Goal: Transaction & Acquisition: Purchase product/service

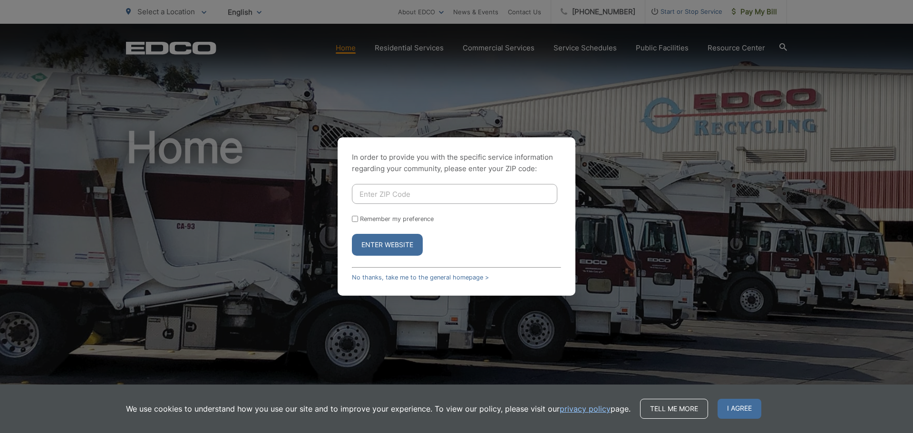
click at [393, 194] on input "Enter ZIP Code" at bounding box center [455, 194] width 206 height 20
type input "92028"
click at [376, 245] on button "Enter Website" at bounding box center [387, 245] width 71 height 22
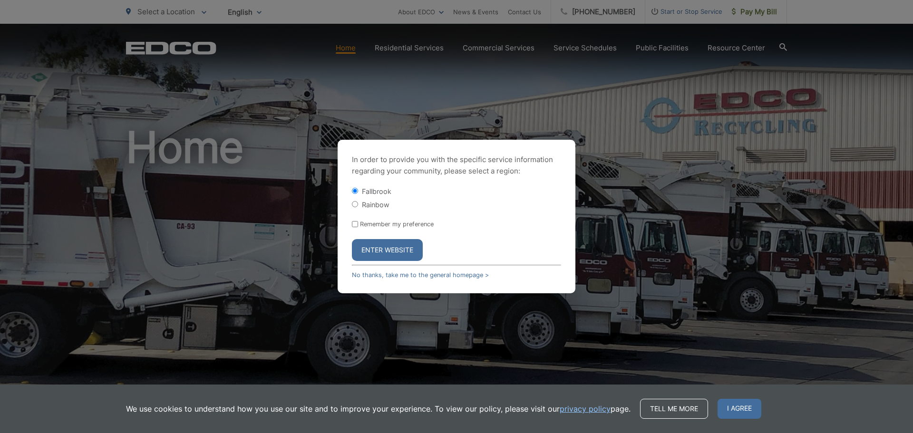
click at [372, 245] on button "Enter Website" at bounding box center [387, 250] width 71 height 22
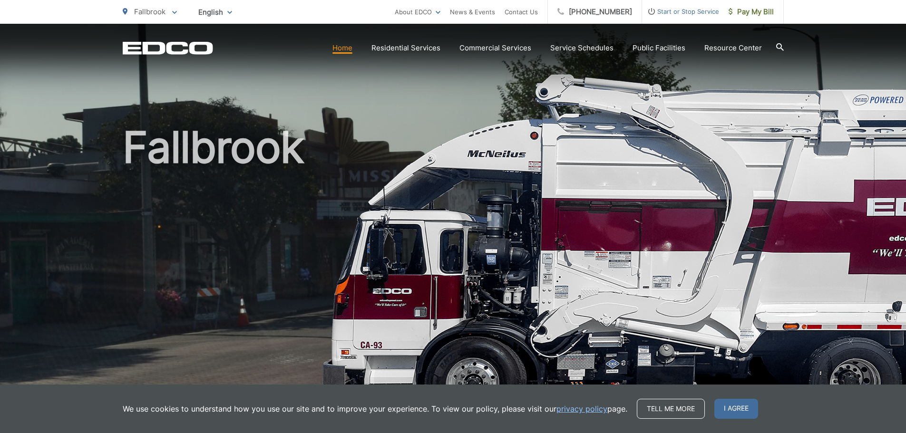
click at [134, 8] on span "Fallbrook" at bounding box center [149, 11] width 31 height 9
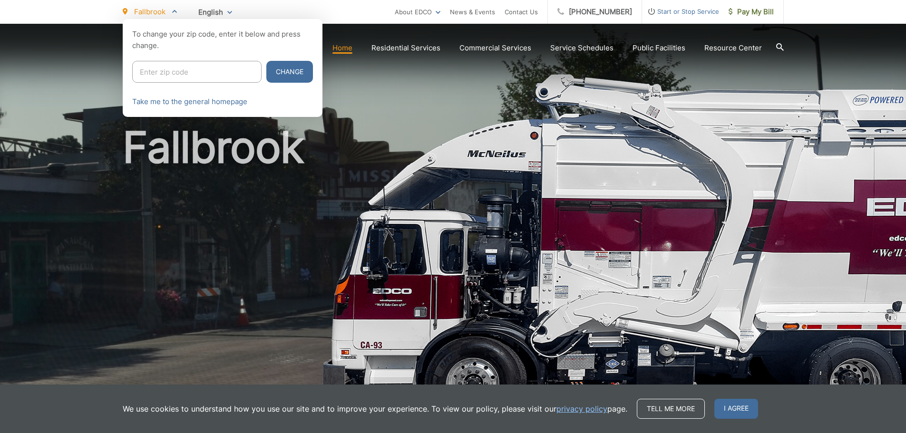
click at [350, 92] on div at bounding box center [453, 235] width 906 height 433
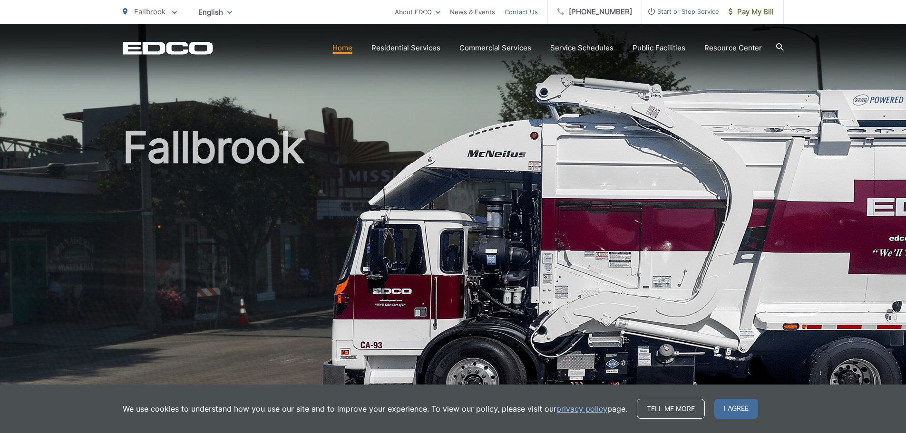
click at [538, 8] on link "Contact Us" at bounding box center [521, 11] width 33 height 11
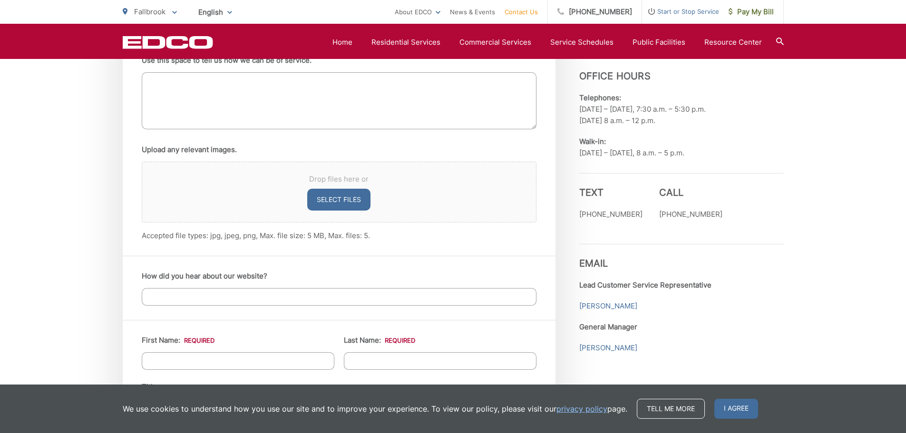
scroll to position [621, 0]
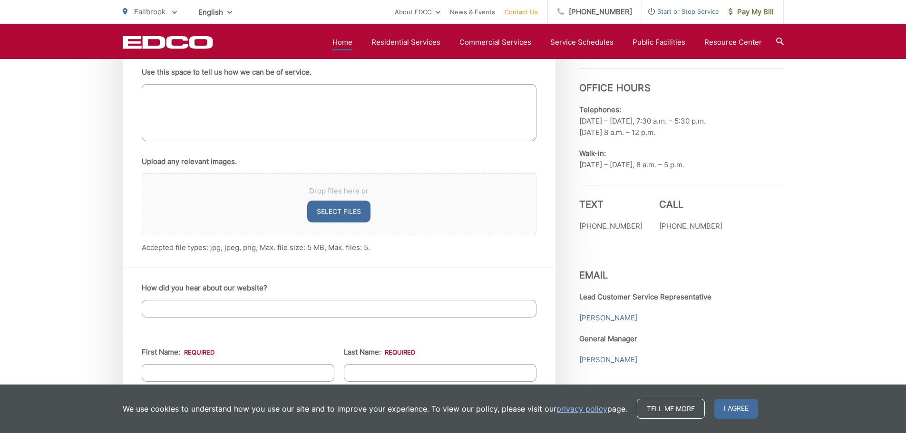
click at [344, 42] on link "Home" at bounding box center [343, 42] width 20 height 11
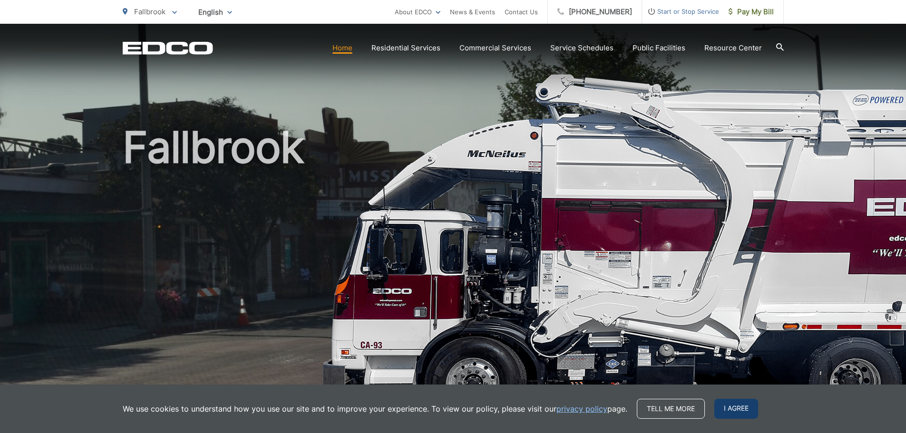
click at [737, 407] on span "I agree" at bounding box center [736, 409] width 44 height 20
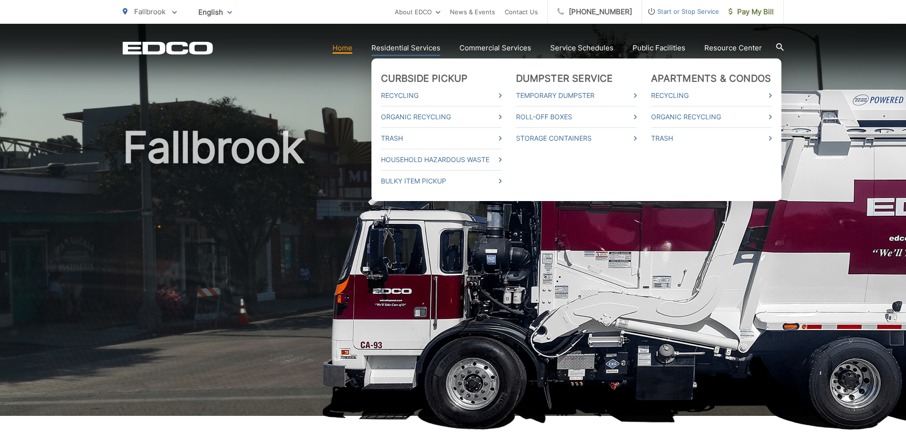
click at [402, 47] on link "Residential Services" at bounding box center [406, 47] width 69 height 11
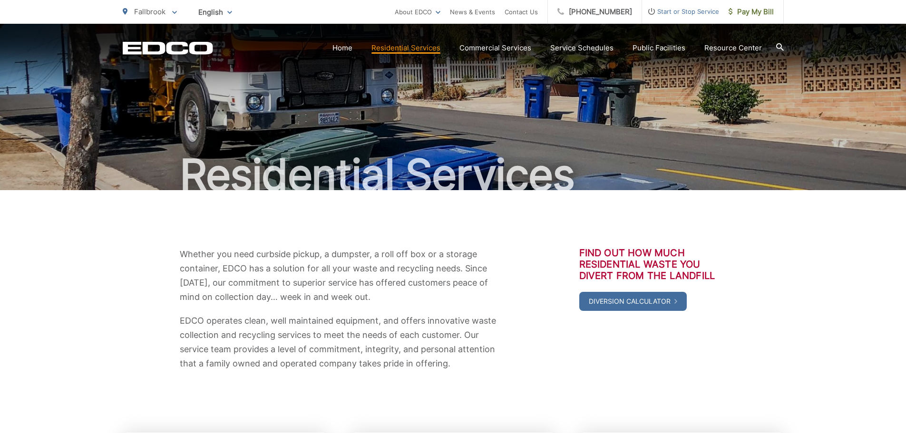
click at [203, 6] on span "English" at bounding box center [215, 12] width 48 height 17
click at [210, 31] on div "English" at bounding box center [215, 33] width 29 height 10
click at [748, 5] on link "Pay My Bill" at bounding box center [751, 12] width 65 height 24
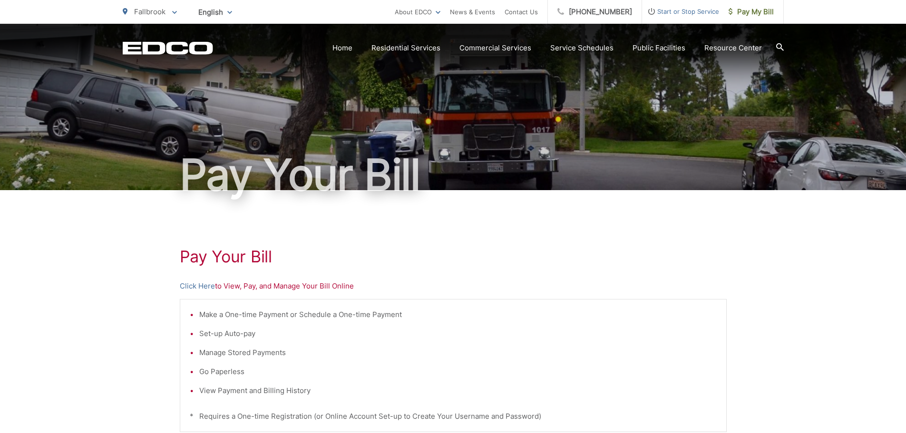
click at [264, 283] on p "Click Here to View, Pay, and Manage Your Bill Online" at bounding box center [453, 286] width 547 height 11
click at [238, 291] on p "Click Here to View, Pay, and Manage Your Bill Online" at bounding box center [453, 286] width 547 height 11
drag, startPoint x: 284, startPoint y: 290, endPoint x: 262, endPoint y: 269, distance: 30.3
click at [282, 290] on p "Click Here to View, Pay, and Manage Your Bill Online" at bounding box center [453, 286] width 547 height 11
click at [253, 263] on h1 "Pay Your Bill" at bounding box center [453, 256] width 547 height 19
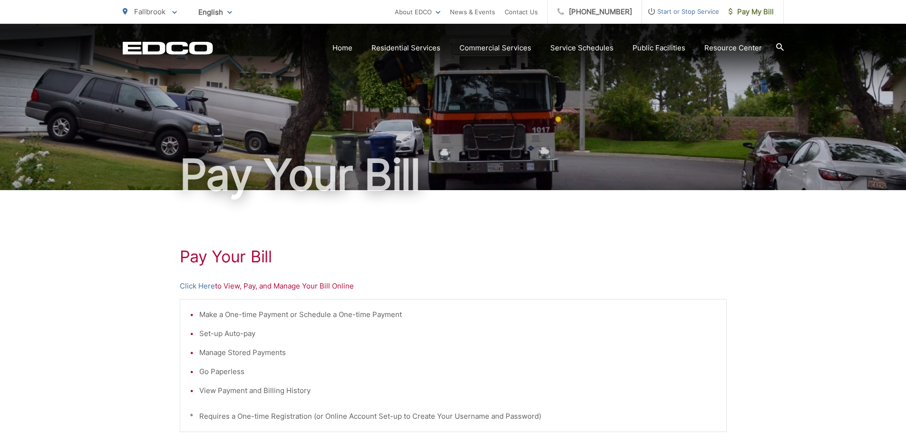
click at [270, 286] on p "Click Here to View, Pay, and Manage Your Bill Online" at bounding box center [453, 286] width 547 height 11
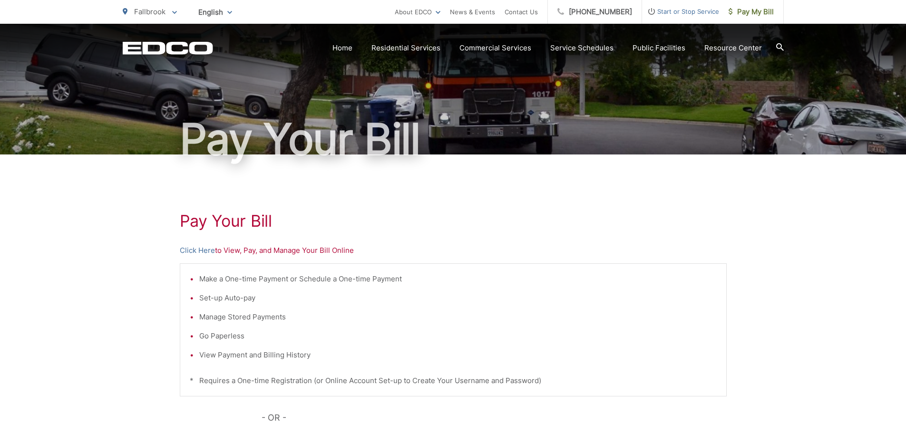
scroll to position [19, 0]
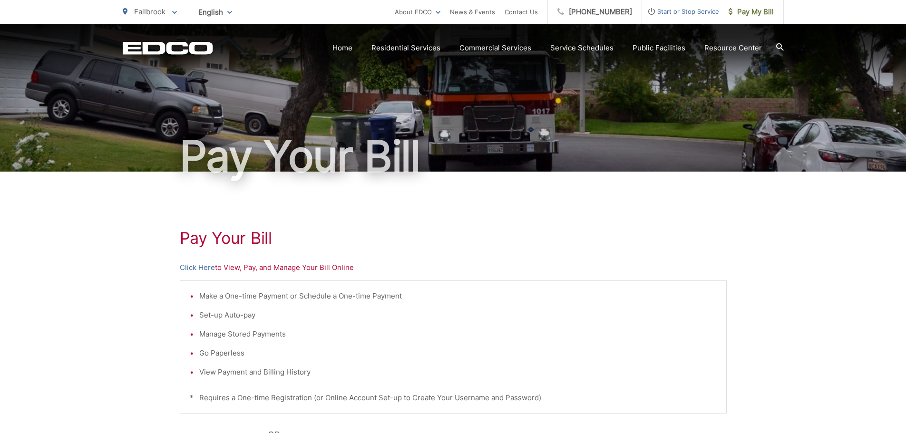
click at [290, 268] on p "Click Here to View, Pay, and Manage Your Bill Online" at bounding box center [453, 267] width 547 height 11
click at [291, 269] on p "Click Here to View, Pay, and Manage Your Bill Online" at bounding box center [453, 267] width 547 height 11
click at [194, 268] on link "Click Here" at bounding box center [197, 267] width 35 height 11
